Goal: Task Accomplishment & Management: Manage account settings

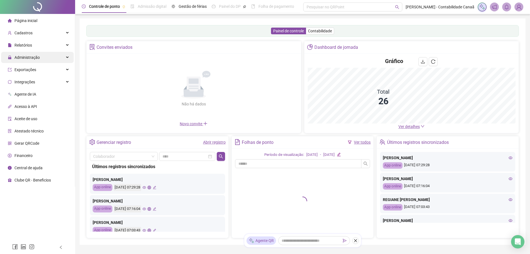
click at [42, 56] on div "Administração" at bounding box center [37, 57] width 73 height 11
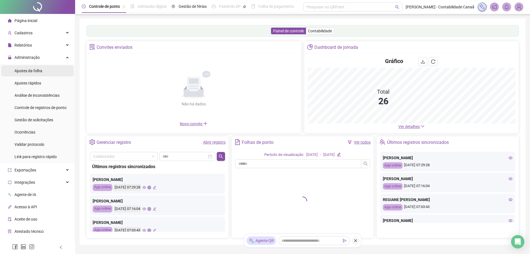
click at [41, 70] on span "Ajustes da folha" at bounding box center [28, 70] width 28 height 4
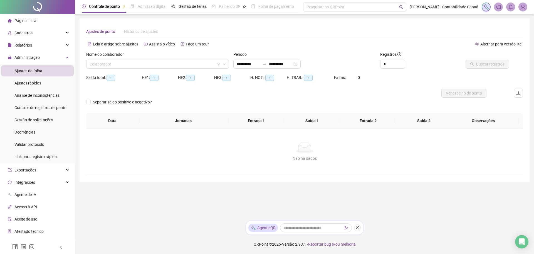
type input "**********"
click at [166, 62] on input "search" at bounding box center [155, 64] width 131 height 8
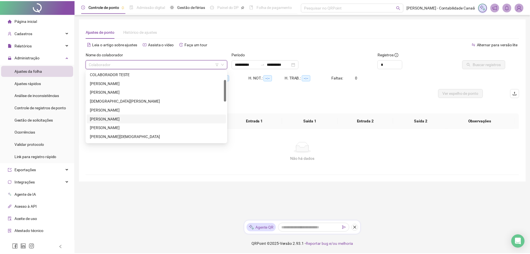
scroll to position [56, 0]
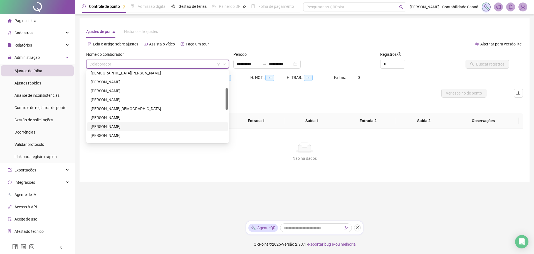
click at [131, 125] on div "[PERSON_NAME]" at bounding box center [158, 126] width 134 height 6
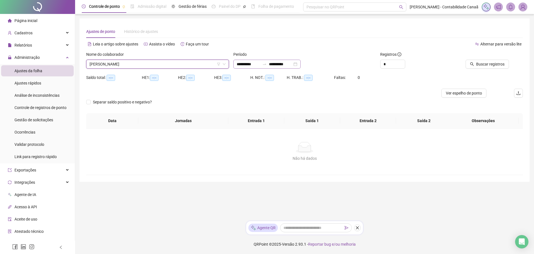
click at [284, 67] on div "**********" at bounding box center [266, 64] width 67 height 9
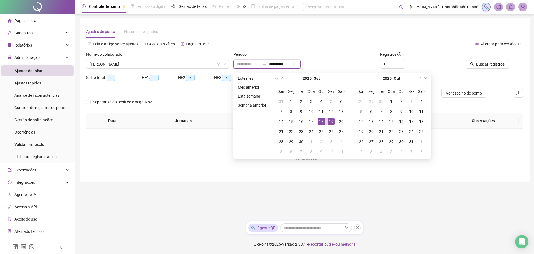
type input "**********"
click at [319, 121] on div "18" at bounding box center [321, 121] width 7 height 7
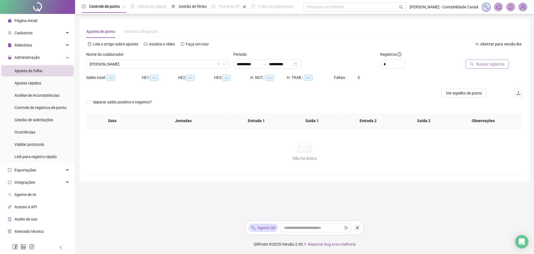
click at [484, 65] on span "Buscar registros" at bounding box center [490, 64] width 28 height 6
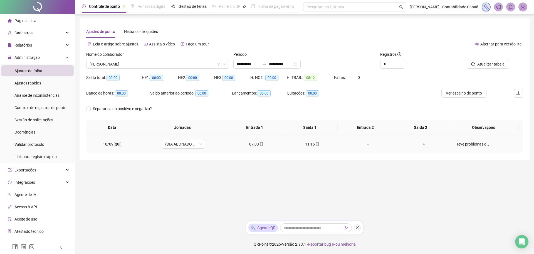
click at [480, 144] on div "Teve problemas de Saúde e não pode vir na parte da Tarde!" at bounding box center [473, 144] width 33 height 6
type textarea "**********"
type input "*****"
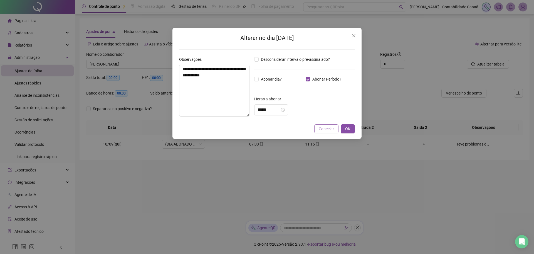
click at [324, 130] on span "Cancelar" at bounding box center [326, 129] width 15 height 6
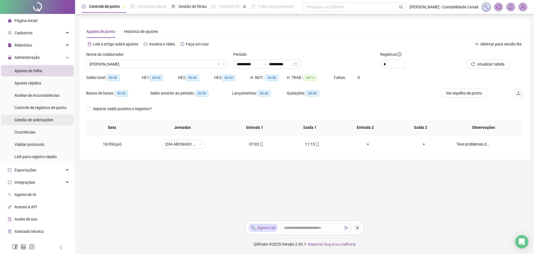
click at [41, 121] on span "Gestão de solicitações" at bounding box center [33, 119] width 39 height 4
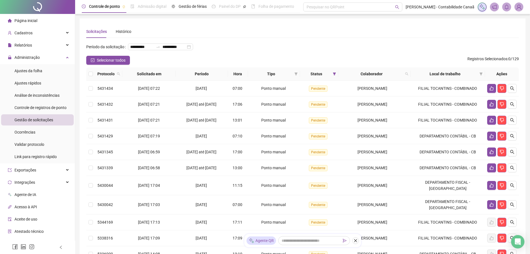
click at [33, 21] on span "Página inicial" at bounding box center [25, 20] width 23 height 4
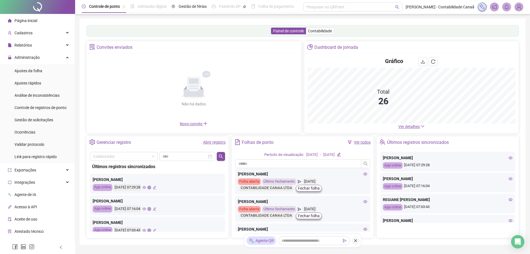
click at [409, 129] on span "Ver detalhes" at bounding box center [412, 126] width 26 height 6
click at [411, 128] on span "Ver detalhes" at bounding box center [409, 126] width 21 height 4
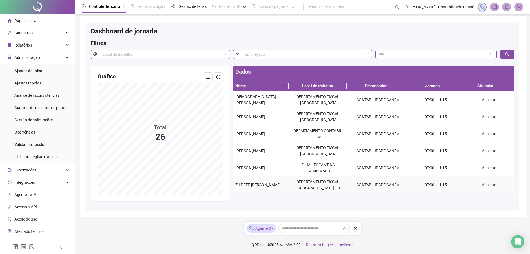
scroll to position [3, 0]
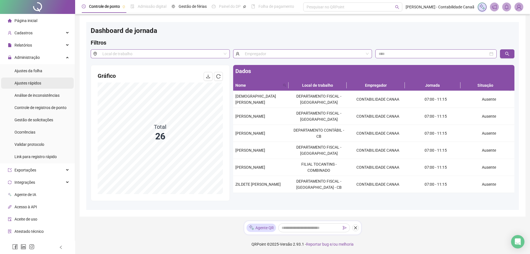
click at [32, 83] on span "Ajustes rápidos" at bounding box center [27, 83] width 27 height 4
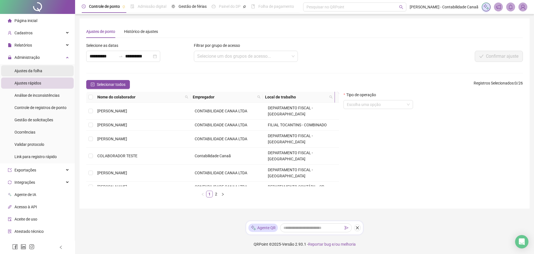
click at [42, 71] on span "Ajustes da folha" at bounding box center [28, 70] width 28 height 4
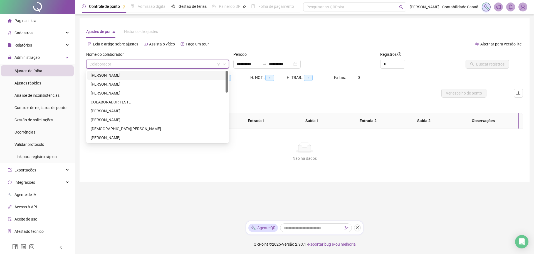
click at [157, 65] on input "search" at bounding box center [155, 64] width 131 height 8
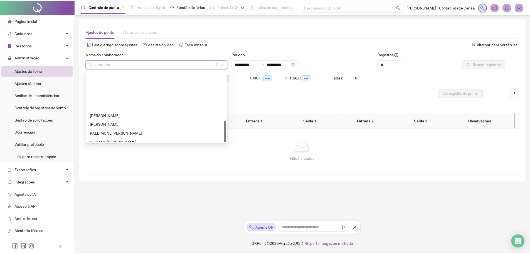
scroll to position [160, 0]
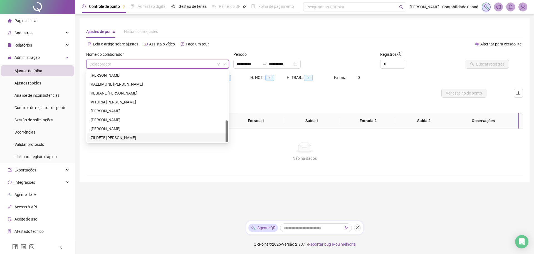
click at [125, 136] on div "ZILDETE [PERSON_NAME]" at bounding box center [158, 137] width 134 height 6
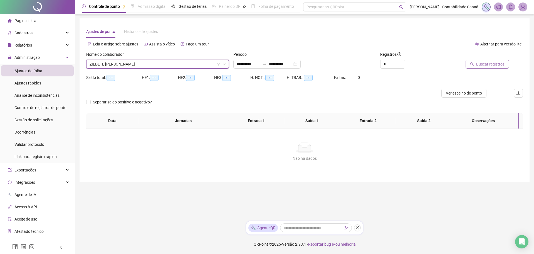
click at [482, 63] on span "Buscar registros" at bounding box center [490, 64] width 28 height 6
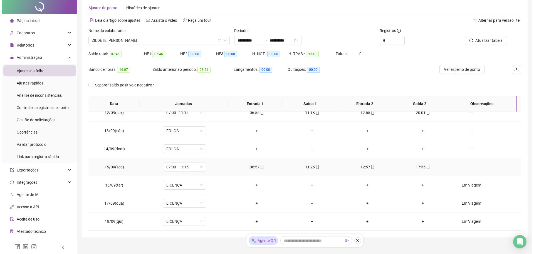
scroll to position [44, 0]
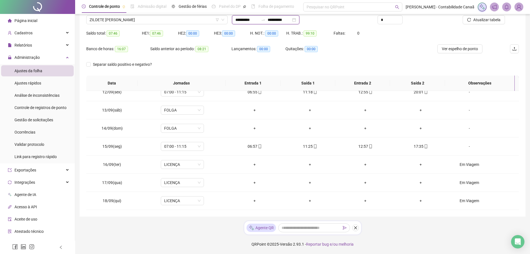
click at [284, 20] on input "**********" at bounding box center [279, 20] width 23 height 6
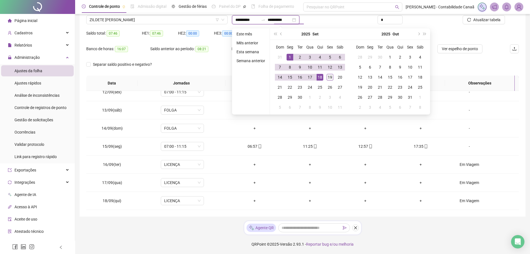
type input "**********"
click at [328, 80] on div "19" at bounding box center [330, 77] width 7 height 7
type input "**********"
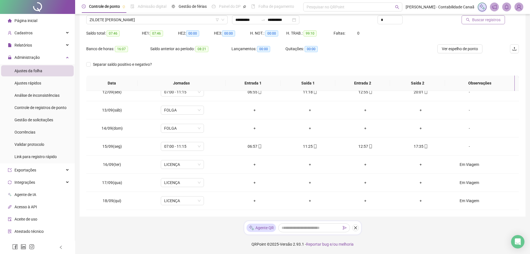
click at [475, 21] on span "Buscar registros" at bounding box center [486, 20] width 28 height 6
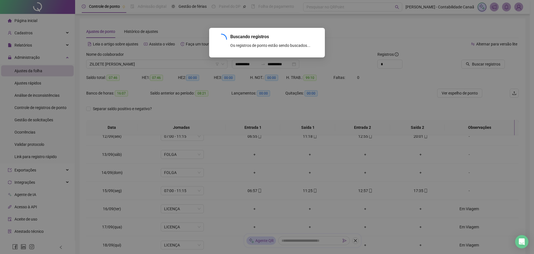
scroll to position [0, 0]
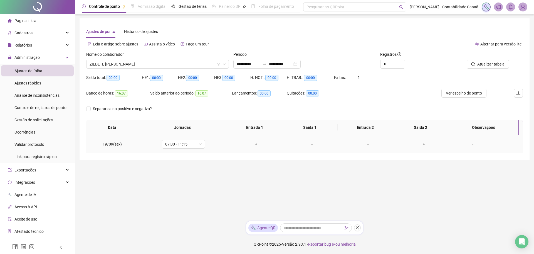
click at [255, 143] on div "+" at bounding box center [256, 144] width 47 height 6
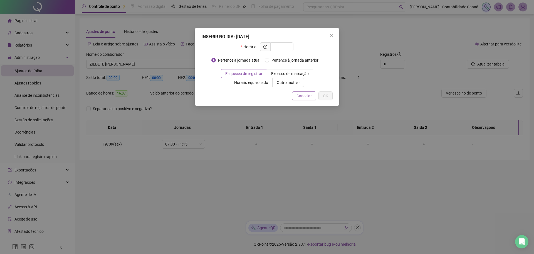
click at [301, 95] on span "Cancelar" at bounding box center [304, 96] width 15 height 6
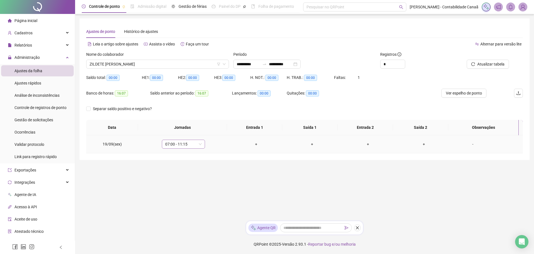
click at [191, 144] on span "07:00 - 11:15" at bounding box center [183, 144] width 36 height 8
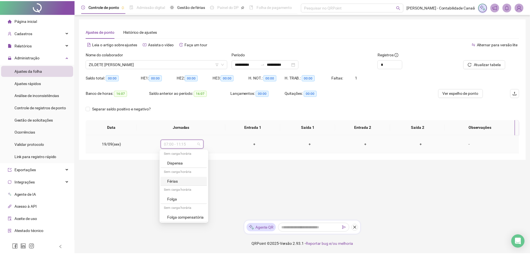
scroll to position [37, 0]
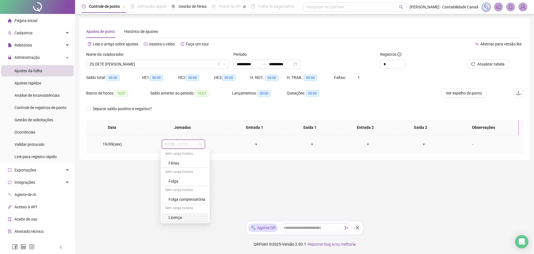
click at [186, 218] on div "Licença" at bounding box center [187, 217] width 37 height 6
click at [207, 132] on span "Sim" at bounding box center [209, 129] width 6 height 6
click at [470, 144] on div "-" at bounding box center [473, 144] width 33 height 6
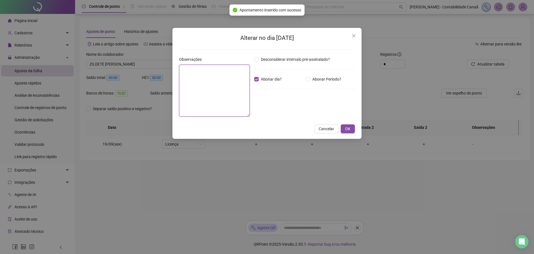
click at [215, 86] on textarea at bounding box center [214, 91] width 71 height 52
type textarea "*********"
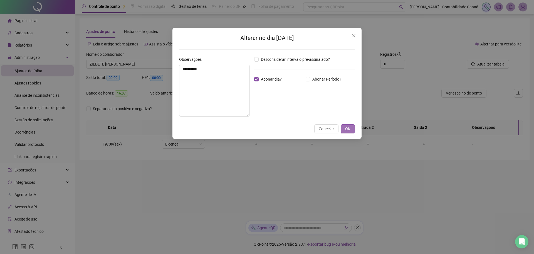
click at [352, 129] on button "OK" at bounding box center [348, 128] width 14 height 9
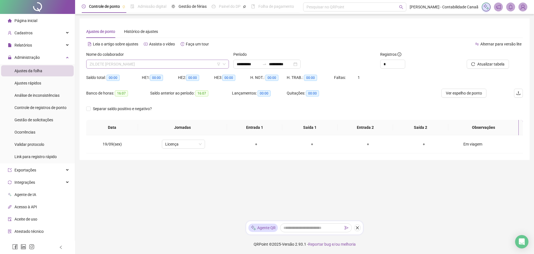
click at [198, 60] on span "ZILDETE [PERSON_NAME]" at bounding box center [158, 64] width 136 height 8
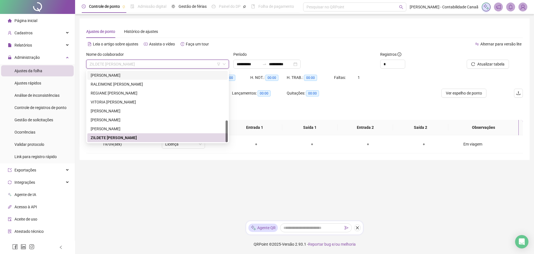
click at [228, 32] on div "Ajustes de ponto Histórico de ajustes" at bounding box center [304, 31] width 437 height 13
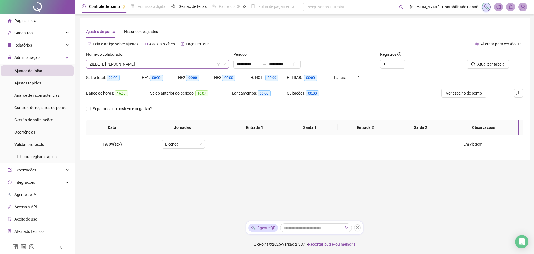
click at [202, 63] on span "ZILDETE [PERSON_NAME]" at bounding box center [158, 64] width 136 height 8
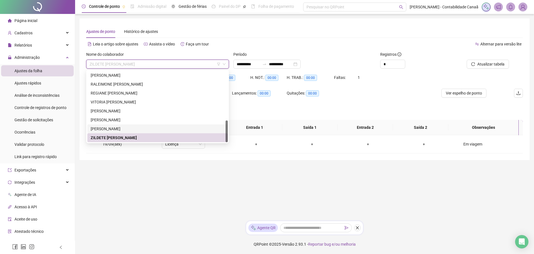
click at [164, 127] on div "[PERSON_NAME]" at bounding box center [158, 129] width 134 height 6
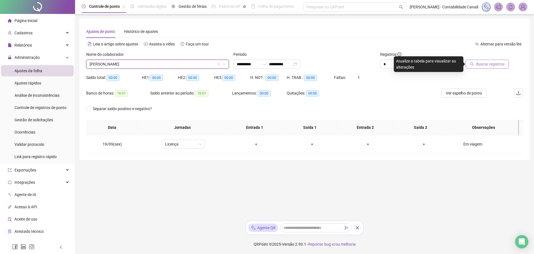
click at [495, 65] on span "Buscar registros" at bounding box center [490, 64] width 28 height 6
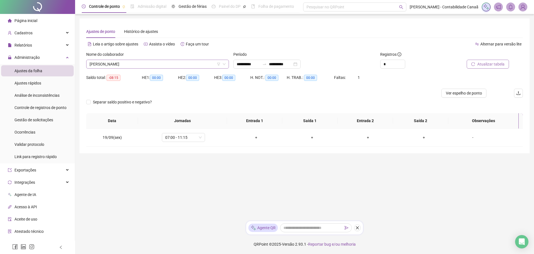
click at [200, 62] on span "[PERSON_NAME]" at bounding box center [158, 64] width 136 height 8
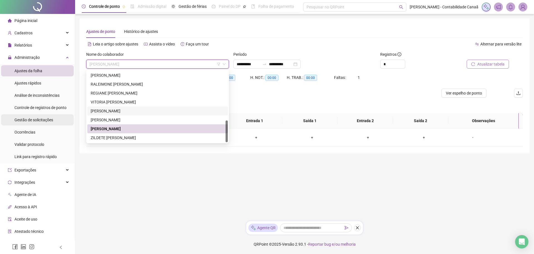
click at [36, 118] on span "Gestão de solicitações" at bounding box center [33, 119] width 39 height 4
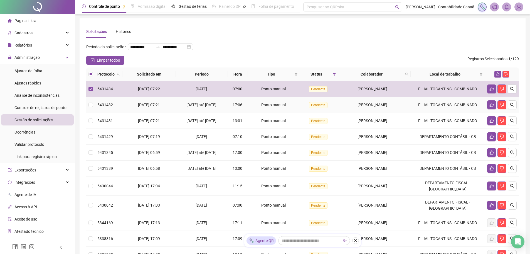
click at [92, 113] on td at bounding box center [90, 105] width 9 height 16
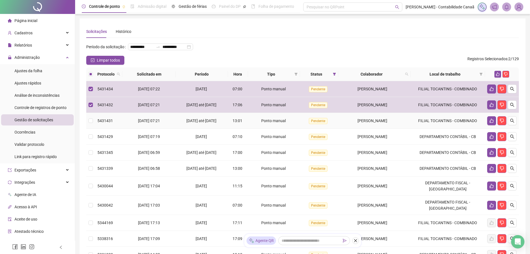
click at [93, 129] on td at bounding box center [90, 121] width 9 height 16
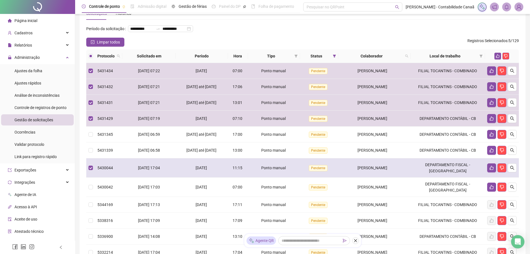
scroll to position [28, 0]
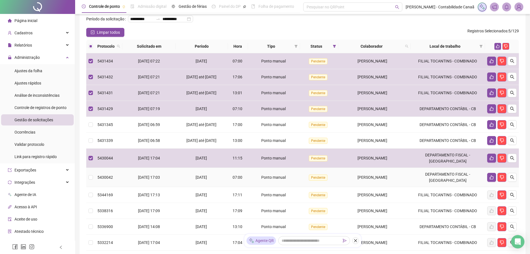
click at [90, 187] on td at bounding box center [90, 177] width 9 height 19
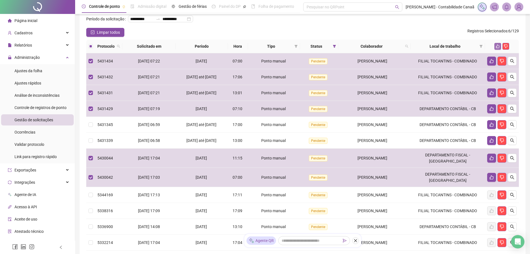
click at [496, 50] on button "button" at bounding box center [498, 46] width 7 height 7
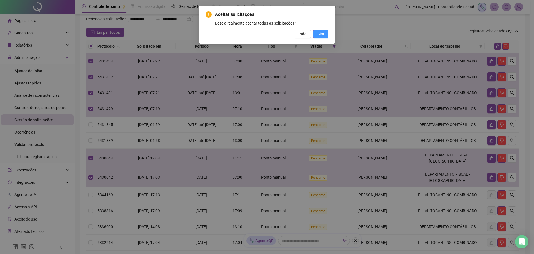
click at [325, 33] on button "Sim" at bounding box center [320, 34] width 15 height 9
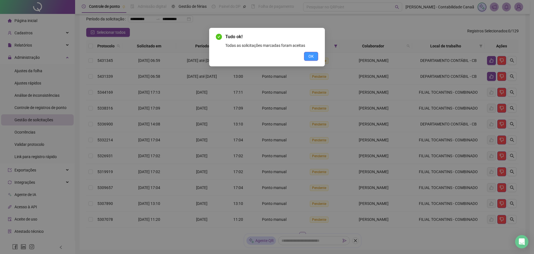
click at [309, 56] on span "OK" at bounding box center [311, 56] width 5 height 6
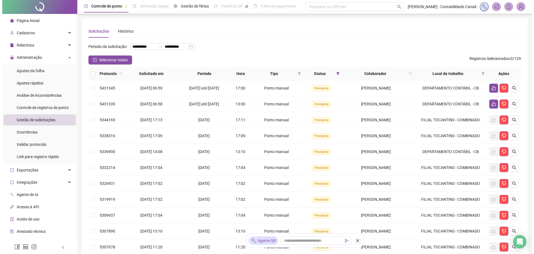
scroll to position [0, 0]
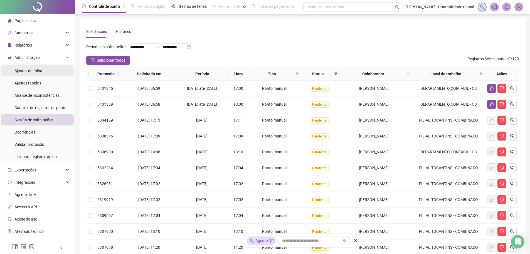
click at [30, 74] on div "Ajustes da folha" at bounding box center [28, 70] width 28 height 11
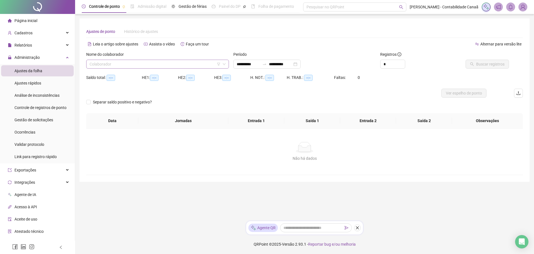
type input "**********"
click at [159, 65] on input "search" at bounding box center [155, 64] width 131 height 8
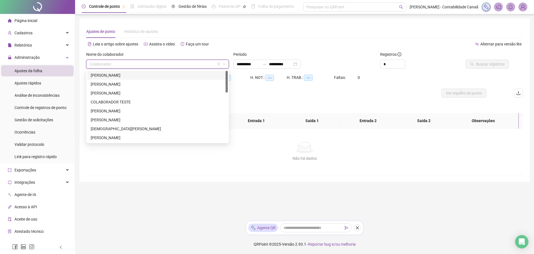
click at [153, 76] on div "[PERSON_NAME]" at bounding box center [158, 75] width 134 height 6
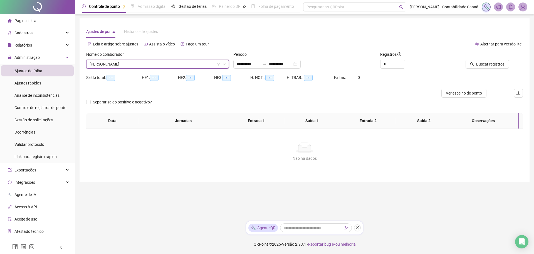
click at [174, 64] on span "[PERSON_NAME]" at bounding box center [158, 64] width 136 height 8
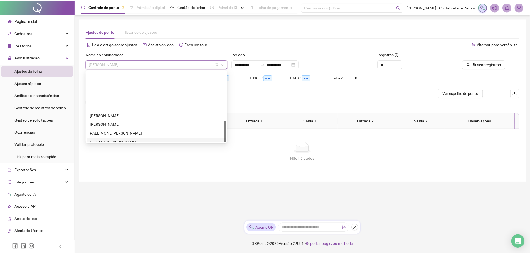
scroll to position [132, 0]
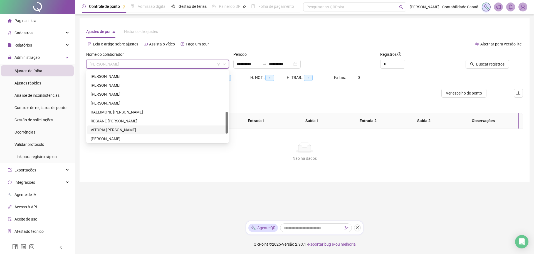
click at [148, 130] on div "VITORIA [PERSON_NAME]" at bounding box center [158, 130] width 134 height 6
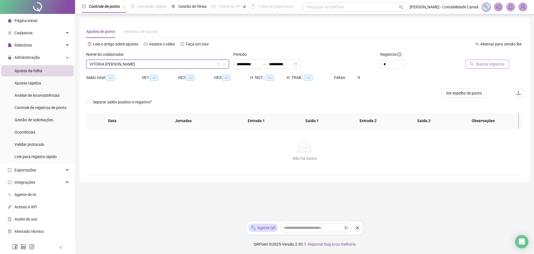
click at [481, 63] on span "Buscar registros" at bounding box center [490, 64] width 28 height 6
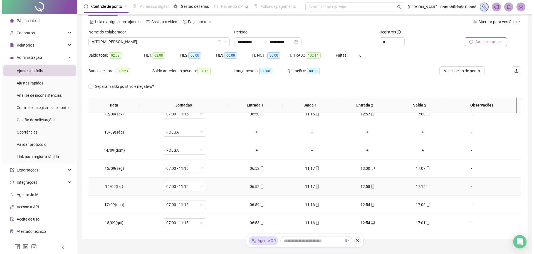
scroll to position [44, 0]
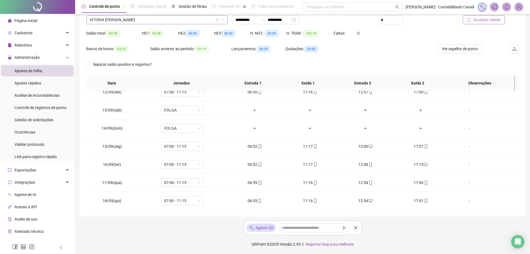
click at [178, 20] on span "VITORIA [PERSON_NAME]" at bounding box center [157, 20] width 135 height 8
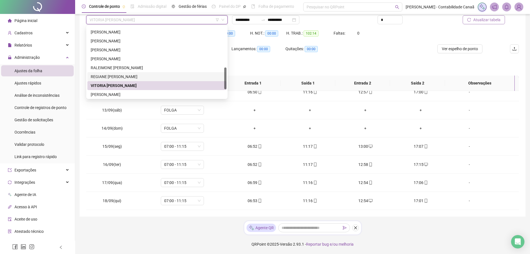
click at [154, 75] on div "REGIANE [PERSON_NAME]" at bounding box center [157, 76] width 132 height 6
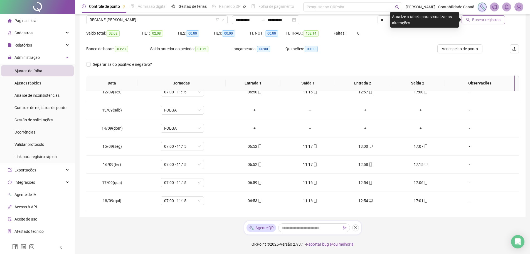
click at [490, 21] on span "Buscar registros" at bounding box center [486, 20] width 28 height 6
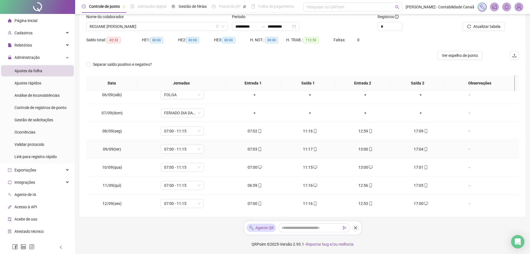
scroll to position [207, 0]
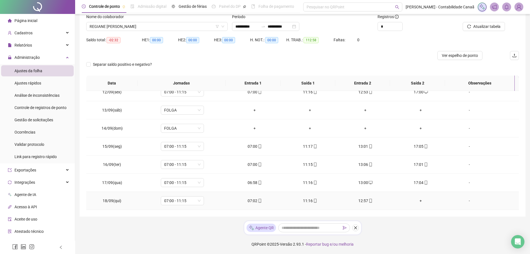
click at [419, 201] on div "+" at bounding box center [421, 200] width 46 height 6
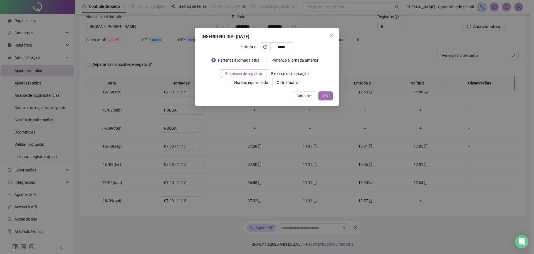
type input "*****"
click at [329, 95] on button "OK" at bounding box center [326, 95] width 14 height 9
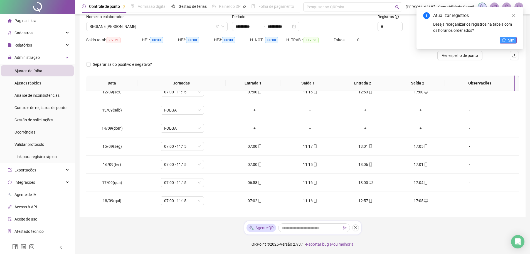
click at [507, 41] on button "Sim" at bounding box center [508, 40] width 17 height 7
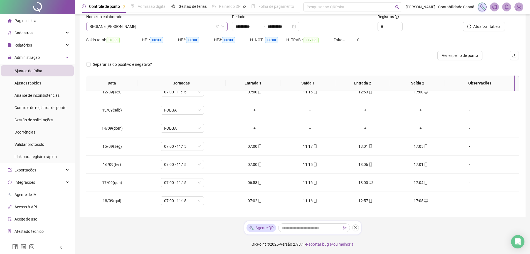
click at [207, 25] on span "REGIANE [PERSON_NAME]" at bounding box center [157, 26] width 135 height 8
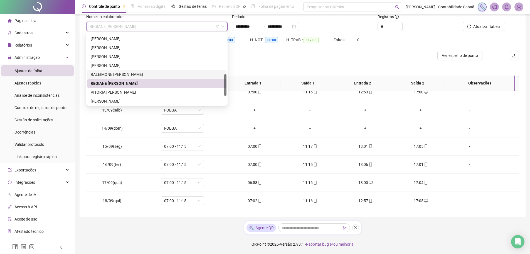
click at [141, 74] on div "RALEIMONE [PERSON_NAME]" at bounding box center [157, 74] width 132 height 6
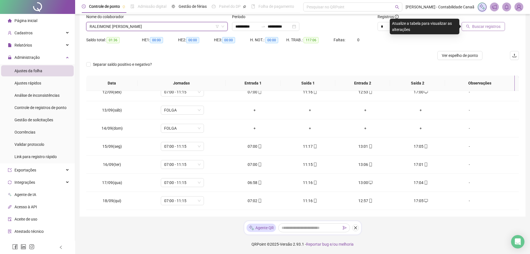
click at [474, 27] on span "Buscar registros" at bounding box center [486, 26] width 28 height 6
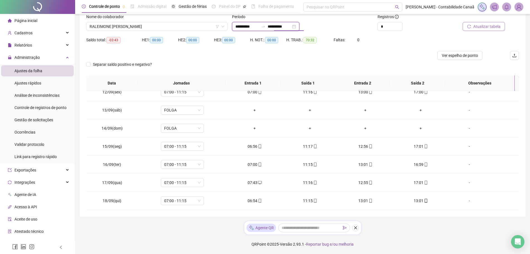
click at [291, 26] on input "**********" at bounding box center [279, 26] width 23 height 6
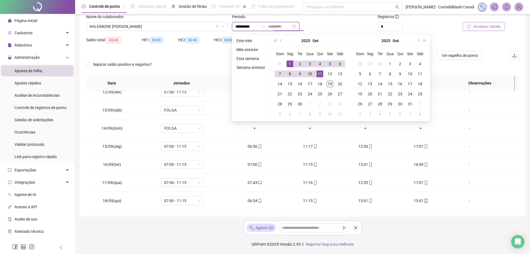
type input "**********"
click at [333, 84] on td "19" at bounding box center [330, 84] width 10 height 10
type input "**********"
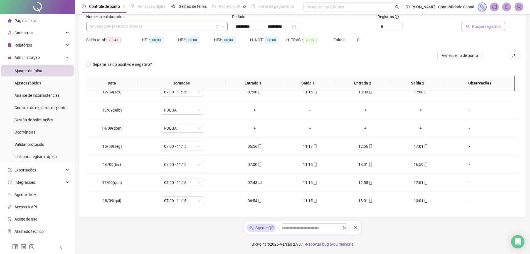
click at [162, 29] on span "RALEIMONE [PERSON_NAME]" at bounding box center [157, 26] width 135 height 8
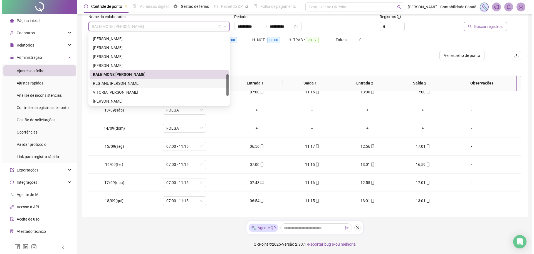
scroll to position [160, 0]
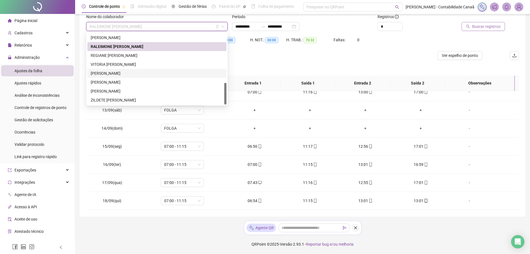
click at [128, 72] on div "[PERSON_NAME]" at bounding box center [157, 73] width 132 height 6
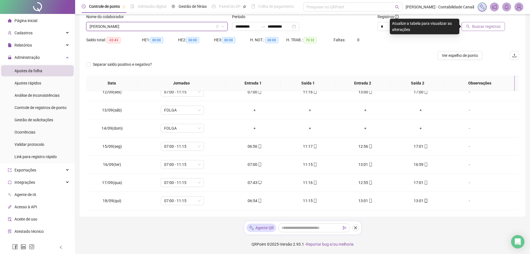
click at [490, 23] on span "Buscar registros" at bounding box center [486, 26] width 28 height 6
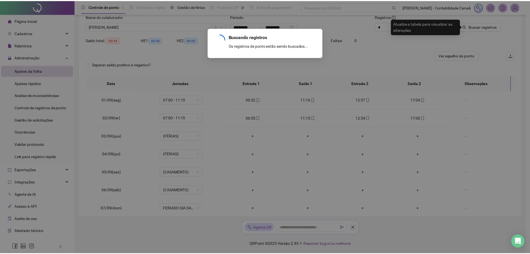
scroll to position [0, 0]
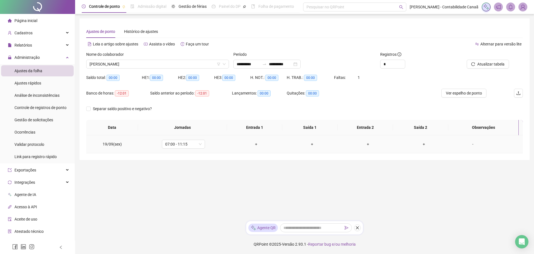
click at [254, 143] on div "+" at bounding box center [256, 144] width 47 height 6
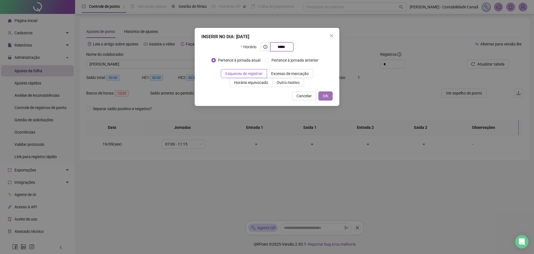
type input "*****"
click at [326, 94] on span "OK" at bounding box center [325, 96] width 5 height 6
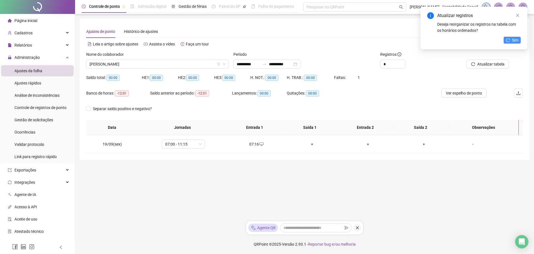
click at [515, 40] on span "Sim" at bounding box center [515, 40] width 6 height 6
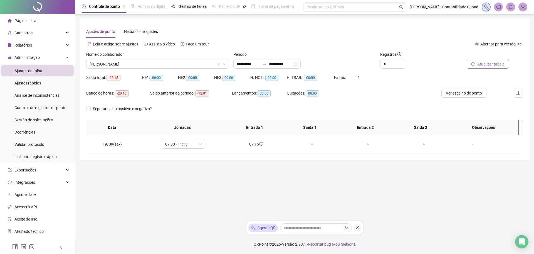
click at [491, 63] on span "Atualizar tabela" at bounding box center [491, 64] width 27 height 6
click at [118, 109] on span "Separar saldo positivo e negativo?" at bounding box center [122, 108] width 63 height 6
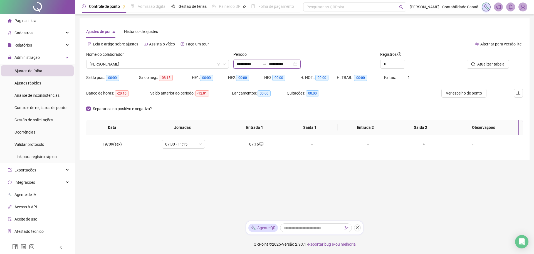
click at [260, 62] on input "**********" at bounding box center [248, 64] width 23 height 6
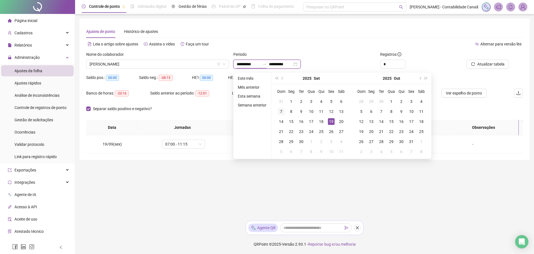
type input "**********"
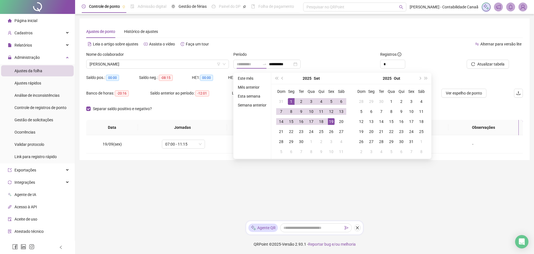
click at [288, 99] on div "1" at bounding box center [291, 101] width 7 height 7
type input "**********"
click at [329, 122] on div "19" at bounding box center [331, 121] width 7 height 7
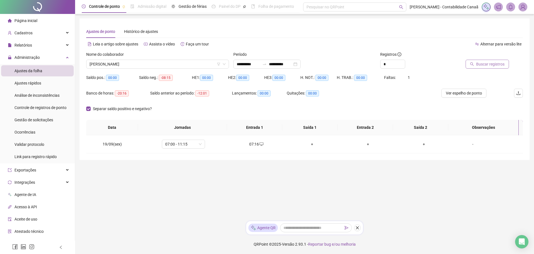
click at [485, 63] on span "Buscar registros" at bounding box center [490, 64] width 28 height 6
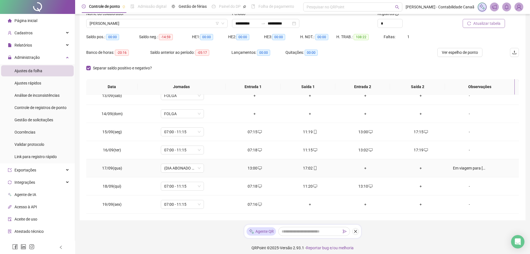
scroll to position [44, 0]
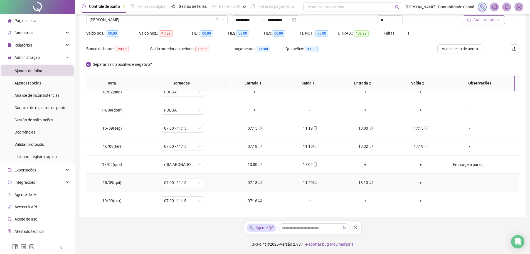
click at [419, 181] on div "+" at bounding box center [421, 182] width 46 height 6
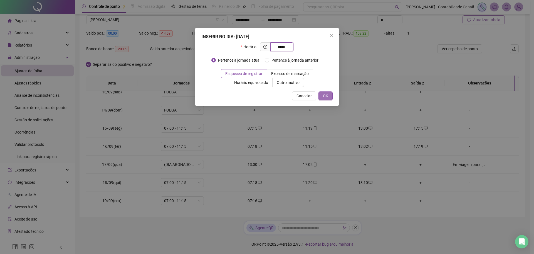
type input "*****"
click at [323, 97] on button "OK" at bounding box center [326, 95] width 14 height 9
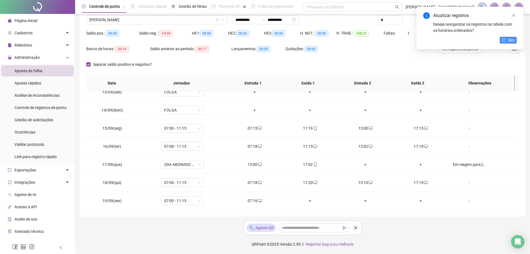
click at [501, 39] on button "Sim" at bounding box center [508, 40] width 17 height 7
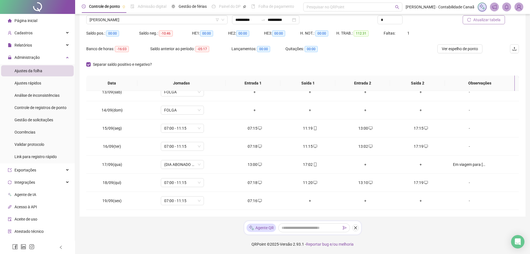
click at [482, 21] on span "Atualizar tabela" at bounding box center [486, 20] width 27 height 6
click at [464, 164] on div "Em viagem para [PERSON_NAME]" at bounding box center [469, 164] width 33 height 6
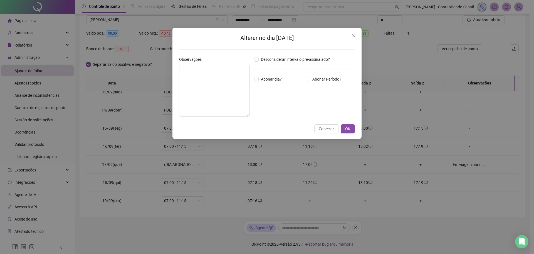
type textarea "**********"
type input "*****"
click at [265, 78] on span "Abonar dia?" at bounding box center [271, 79] width 25 height 6
click at [348, 126] on span "OK" at bounding box center [347, 129] width 5 height 6
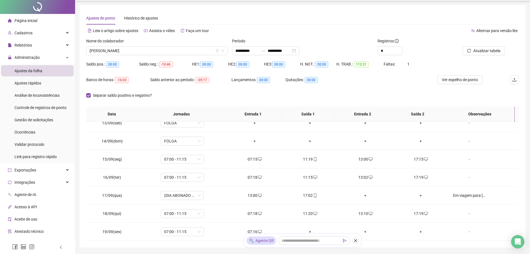
scroll to position [0, 0]
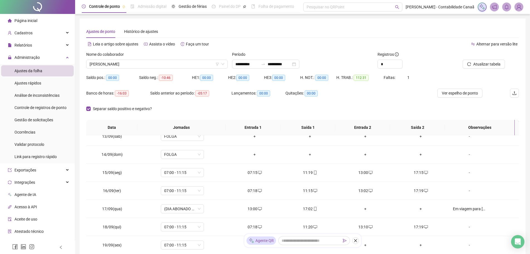
click at [31, 68] on span "Ajustes da folha" at bounding box center [28, 70] width 28 height 4
click at [32, 22] on span "Página inicial" at bounding box center [25, 20] width 23 height 4
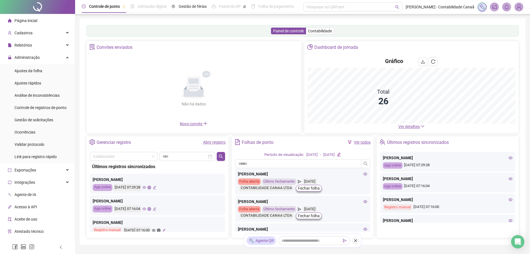
click at [409, 129] on span "Ver detalhes" at bounding box center [412, 126] width 26 height 6
click at [410, 124] on span "Ver detalhes" at bounding box center [409, 126] width 21 height 4
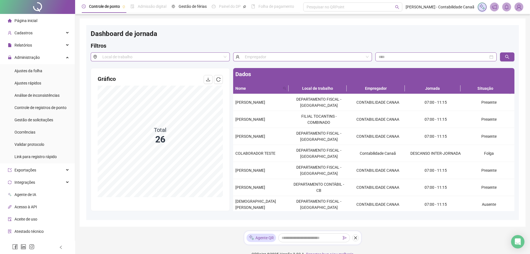
click at [32, 19] on span "Página inicial" at bounding box center [25, 20] width 23 height 4
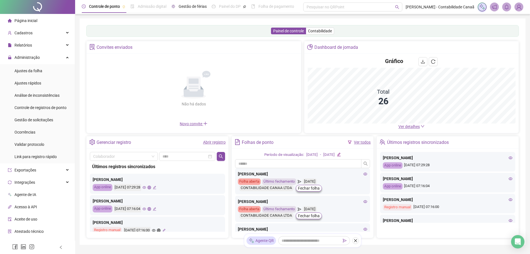
click at [198, 5] on span "Gestão de férias" at bounding box center [193, 6] width 28 height 4
